Goal: Navigation & Orientation: Find specific page/section

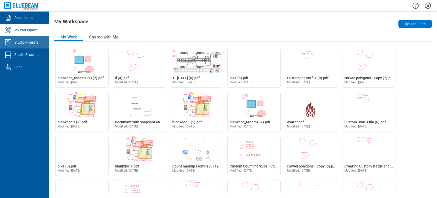
click at [35, 40] on div "Studio Projects" at bounding box center [26, 42] width 24 height 5
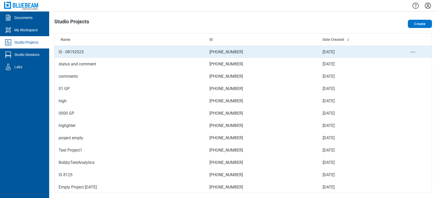
click at [65, 54] on td "IS - 08192025" at bounding box center [130, 52] width 151 height 12
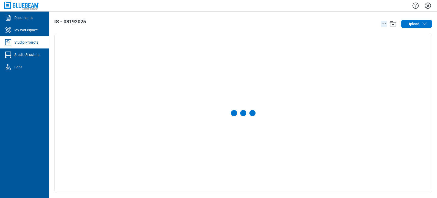
click at [385, 24] on icon "action-menu" at bounding box center [384, 24] width 6 height 6
click at [230, 32] on div "IS - 08192025 Upload" at bounding box center [243, 105] width 388 height 186
click at [385, 19] on div "Upload" at bounding box center [356, 24] width 151 height 10
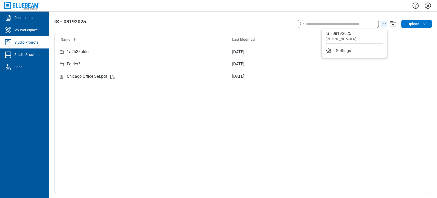
click at [384, 22] on icon "action-menu" at bounding box center [384, 24] width 6 height 6
click at [121, 137] on div "Name Last Modified 1a2b3Folder [DATE] Folder3 [DATE] Chicago Office Set.pdf [DA…" at bounding box center [243, 112] width 377 height 159
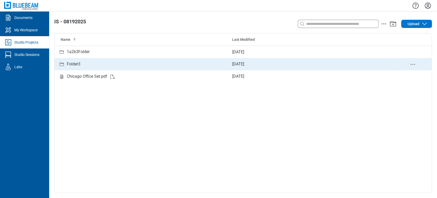
click at [88, 67] on div "Folder3" at bounding box center [141, 64] width 165 height 6
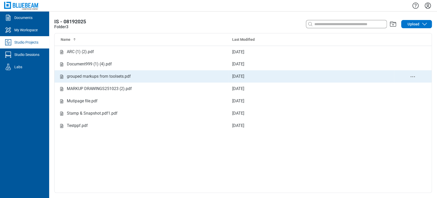
click at [86, 72] on td "grouped markups from toolsets.pdf" at bounding box center [142, 76] width 174 height 12
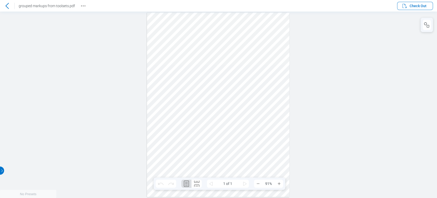
click at [7, 6] on icon at bounding box center [7, 6] width 6 height 6
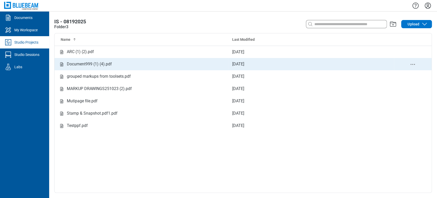
click at [81, 66] on div "Document999 (1) (4).pdf" at bounding box center [89, 64] width 45 height 6
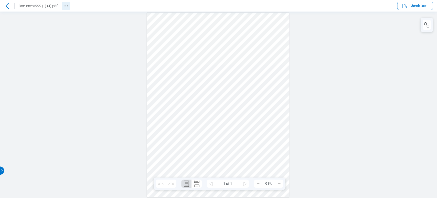
click at [67, 3] on icon "Revision History" at bounding box center [66, 6] width 6 height 6
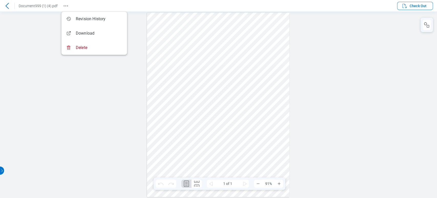
click at [3, 6] on div at bounding box center [7, 6] width 8 height 8
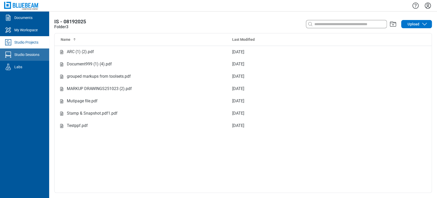
click at [41, 59] on link "Studio Sessions" at bounding box center [24, 54] width 49 height 12
